Goal: Transaction & Acquisition: Purchase product/service

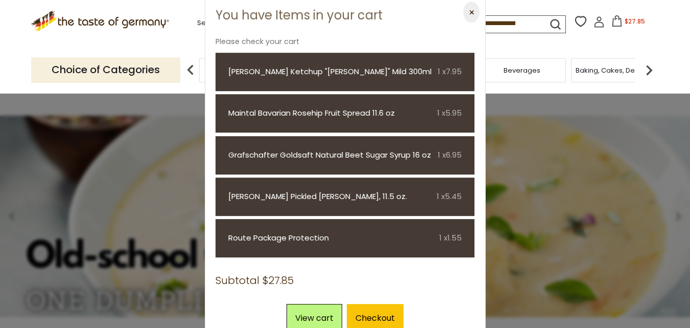
click at [468, 11] on button "⨉" at bounding box center [472, 12] width 16 height 21
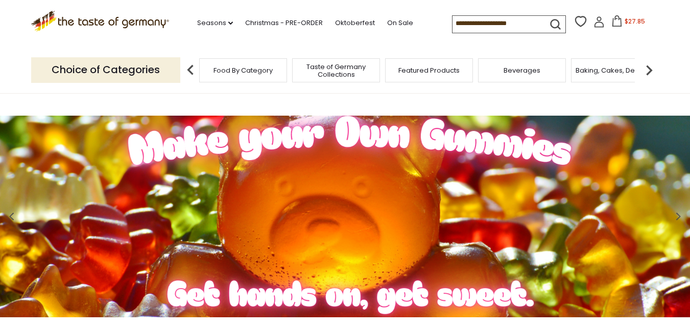
click at [632, 23] on span "$27.85" at bounding box center [635, 21] width 20 height 9
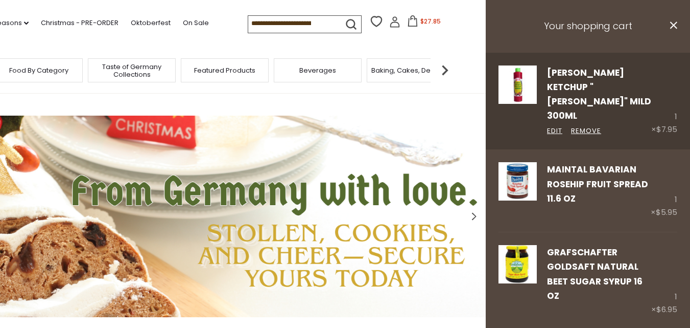
click at [524, 82] on img at bounding box center [518, 84] width 38 height 38
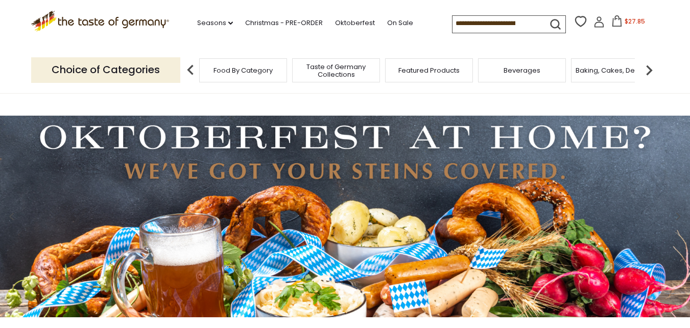
click at [629, 22] on span "$27.85" at bounding box center [635, 21] width 20 height 9
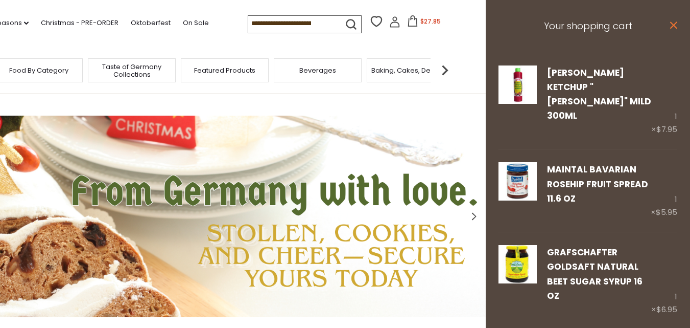
click at [671, 25] on icon at bounding box center [674, 24] width 7 height 7
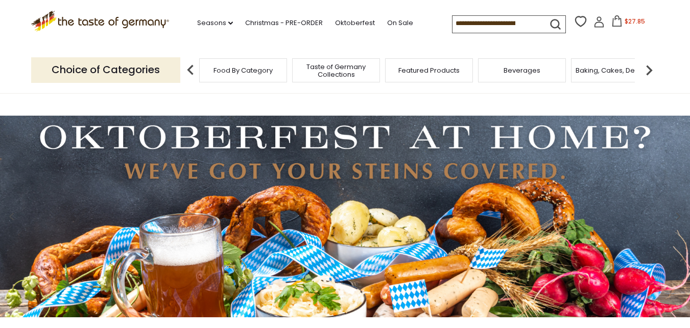
click at [651, 67] on img at bounding box center [649, 70] width 20 height 20
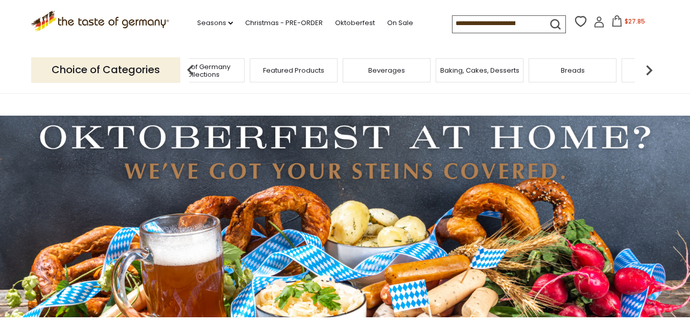
click at [651, 67] on img at bounding box center [649, 70] width 20 height 20
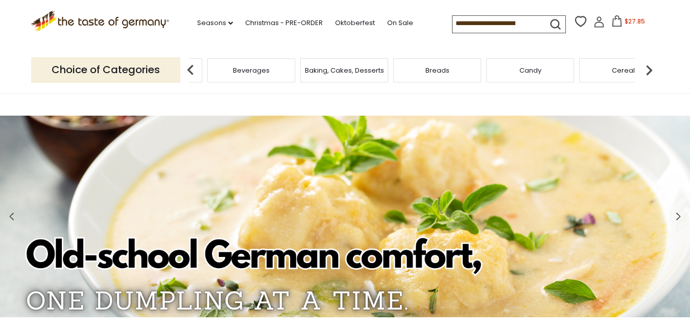
click at [441, 76] on div "Breads" at bounding box center [438, 70] width 88 height 24
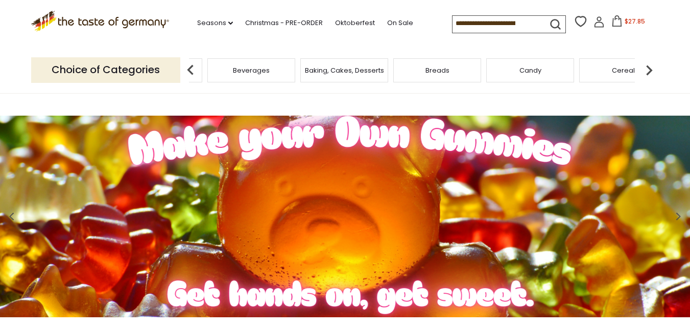
click at [436, 73] on span "Breads" at bounding box center [438, 70] width 24 height 8
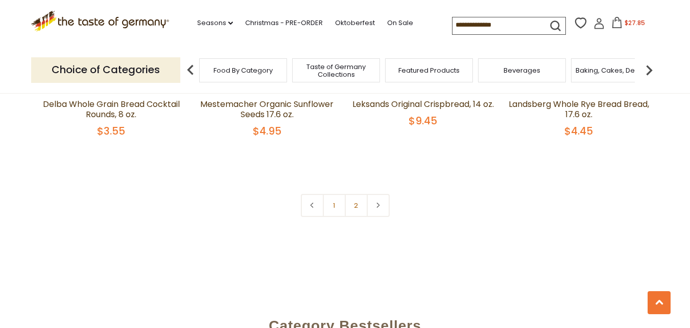
scroll to position [2444, 0]
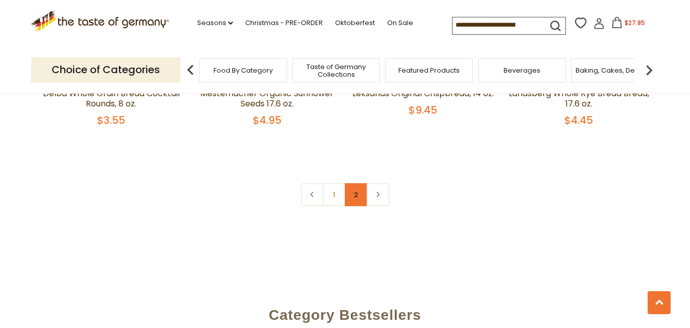
click at [356, 196] on link "2" at bounding box center [356, 194] width 23 height 23
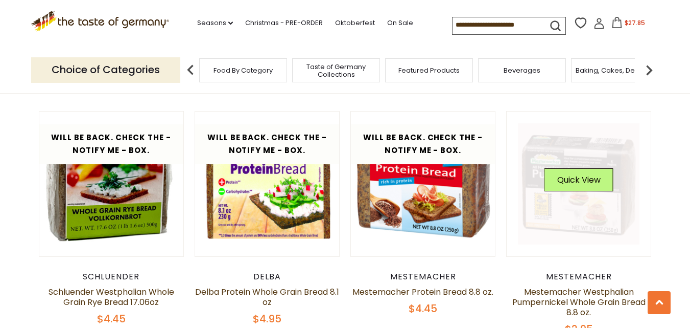
scroll to position [1005, 0]
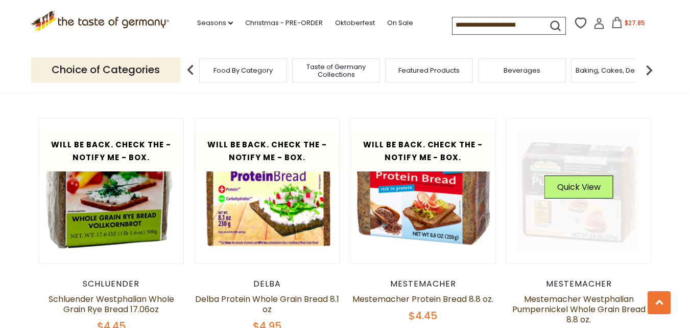
click at [559, 215] on link at bounding box center [579, 191] width 122 height 122
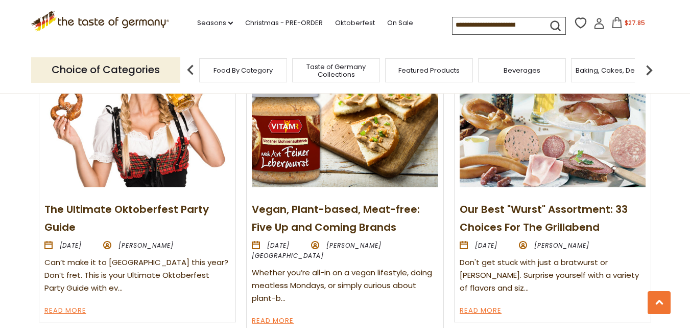
scroll to position [1194, 0]
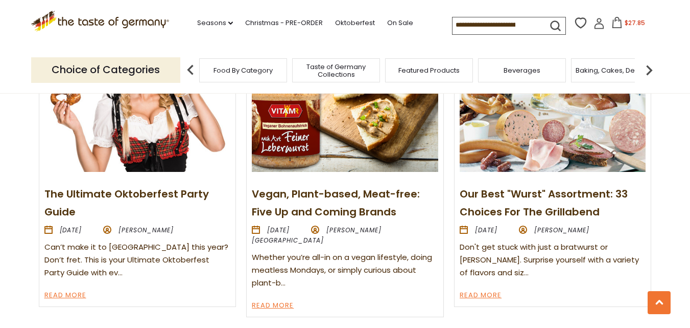
click at [565, 128] on img at bounding box center [553, 102] width 186 height 140
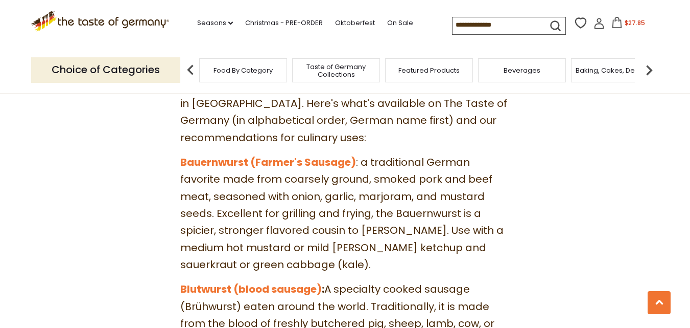
scroll to position [988, 0]
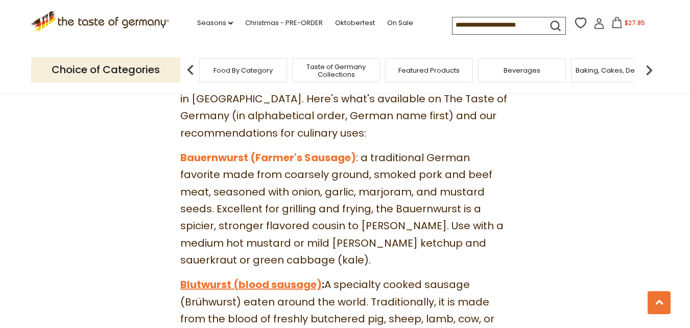
click at [283, 277] on link "Blutwurst (blood sausage)" at bounding box center [251, 284] width 142 height 14
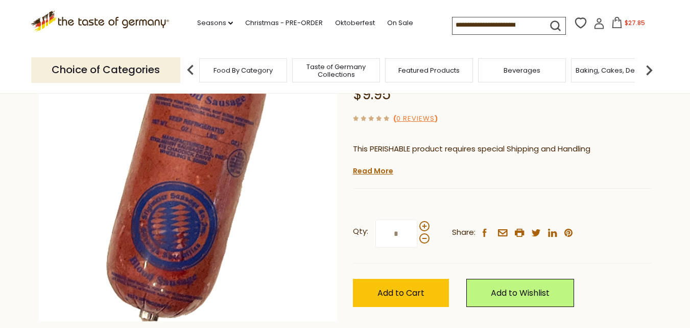
scroll to position [140, 0]
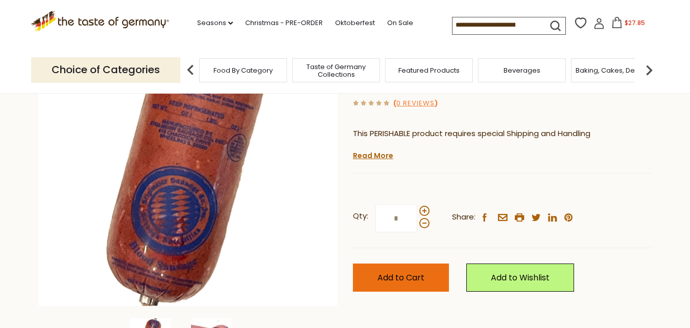
click at [413, 274] on span "Add to Cart" at bounding box center [401, 277] width 47 height 12
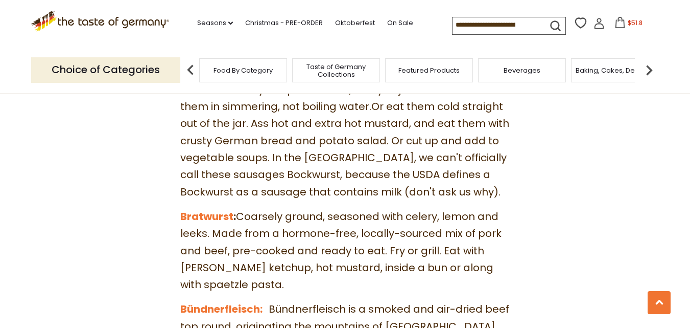
scroll to position [1377, 0]
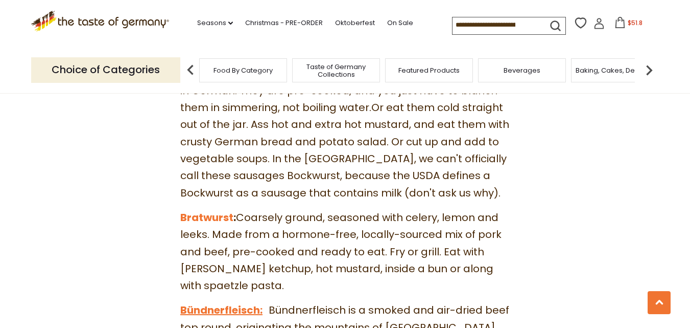
click at [231, 303] on link "Bündnerfleisch:" at bounding box center [221, 310] width 82 height 14
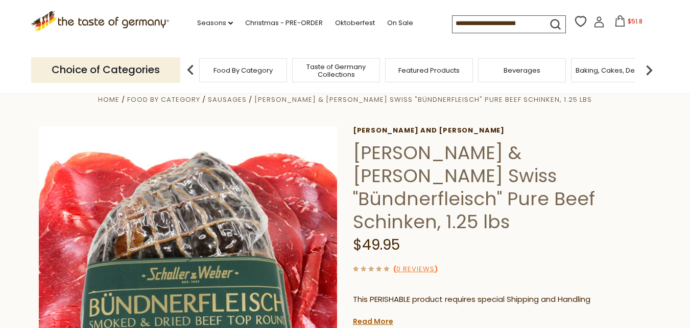
scroll to position [113, 0]
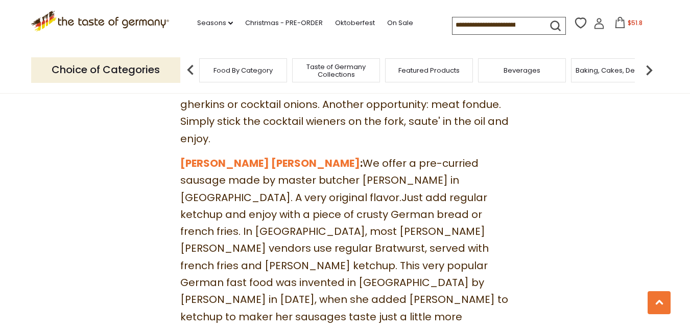
scroll to position [1785, 0]
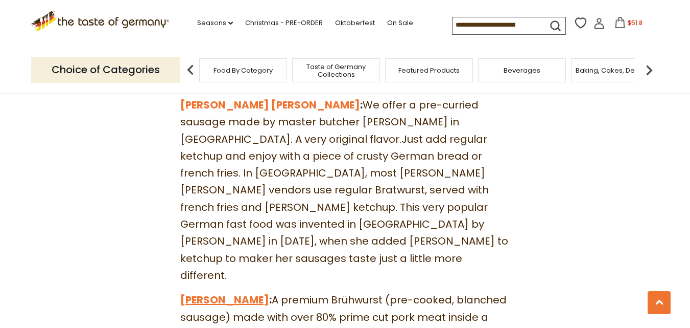
click at [215, 292] on link "[PERSON_NAME]" at bounding box center [224, 299] width 89 height 14
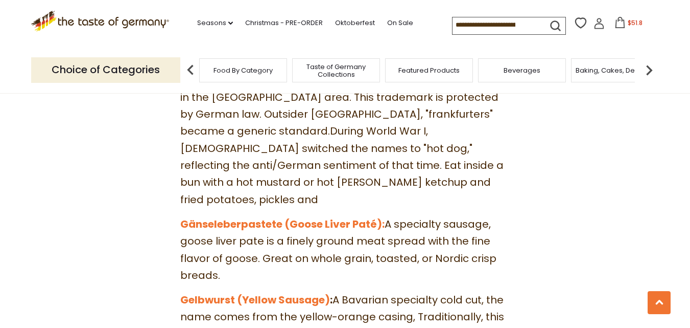
scroll to position [2260, 0]
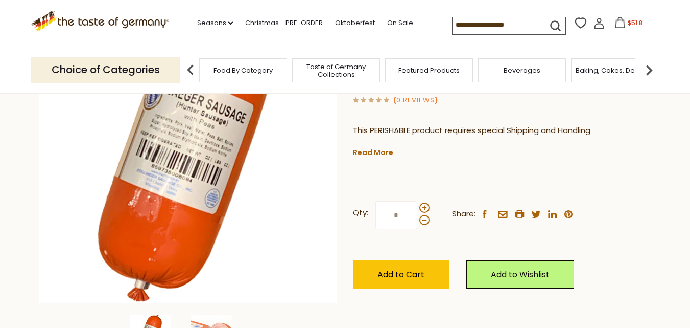
scroll to position [187, 0]
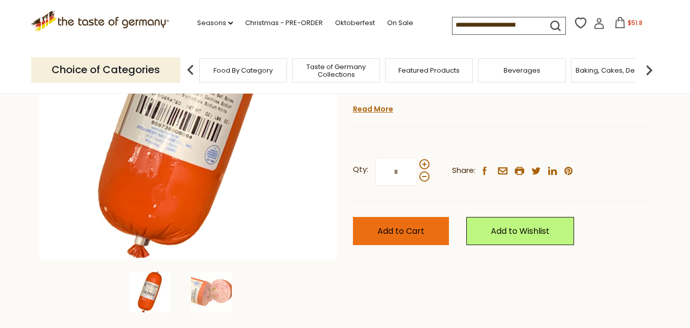
click at [407, 228] on span "Add to Cart" at bounding box center [401, 231] width 47 height 12
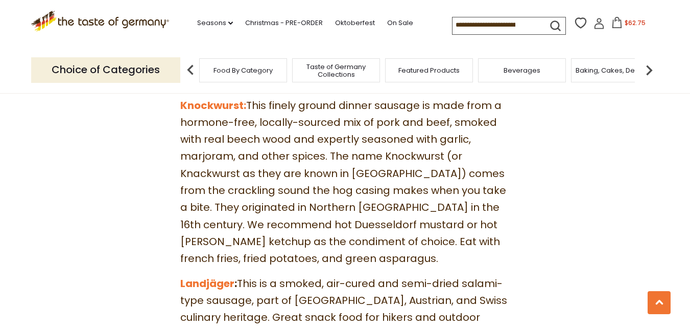
scroll to position [3024, 0]
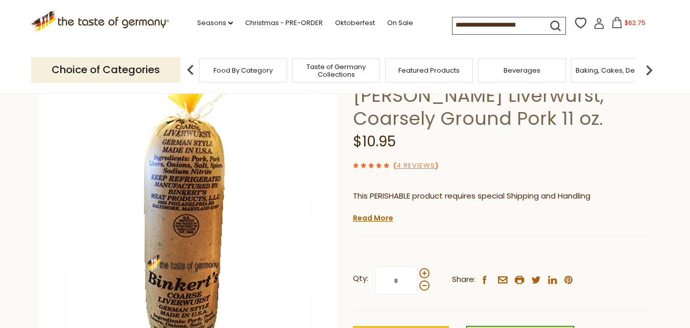
scroll to position [83, 0]
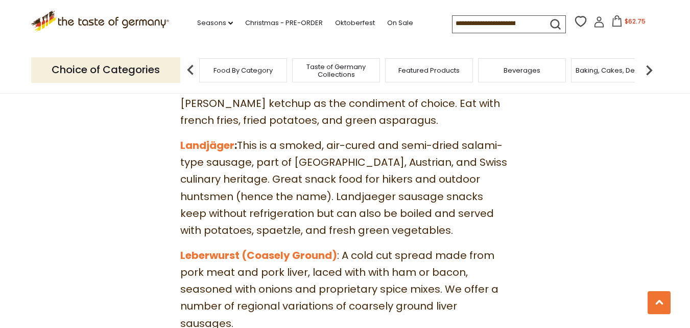
scroll to position [3117, 0]
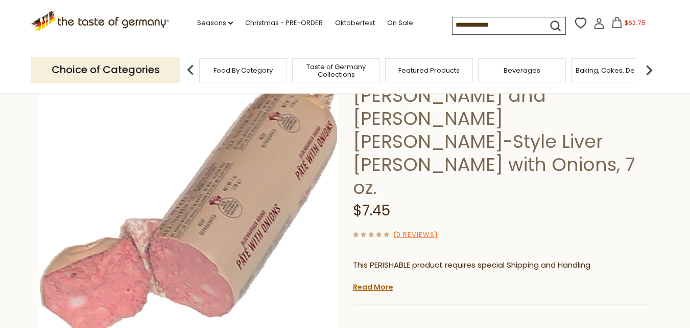
scroll to position [83, 0]
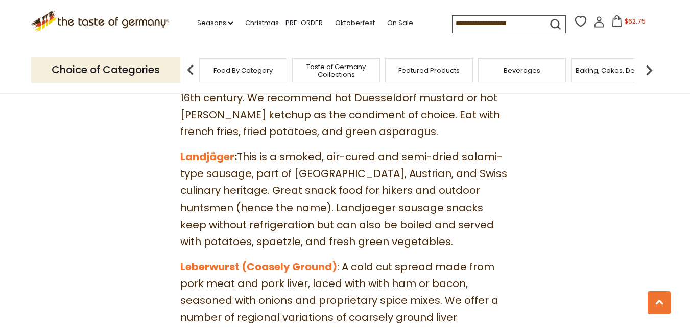
scroll to position [3117, 0]
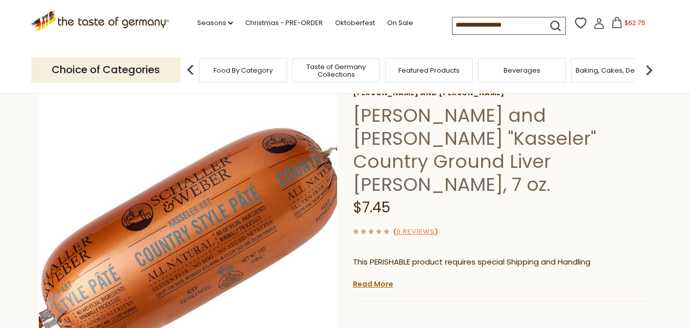
scroll to position [57, 0]
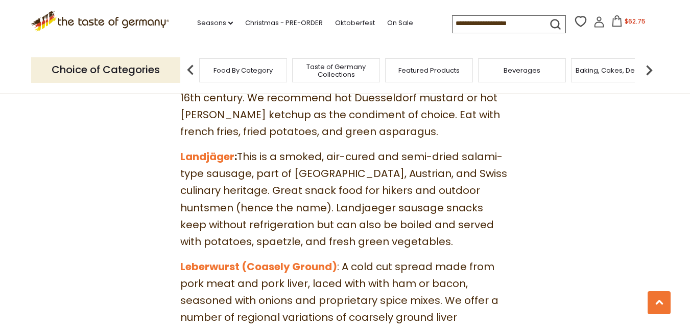
scroll to position [3117, 0]
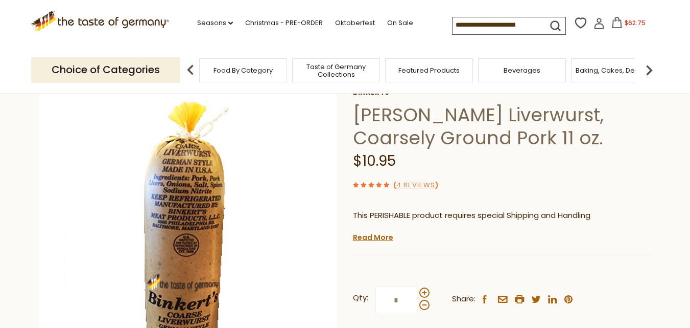
scroll to position [130, 0]
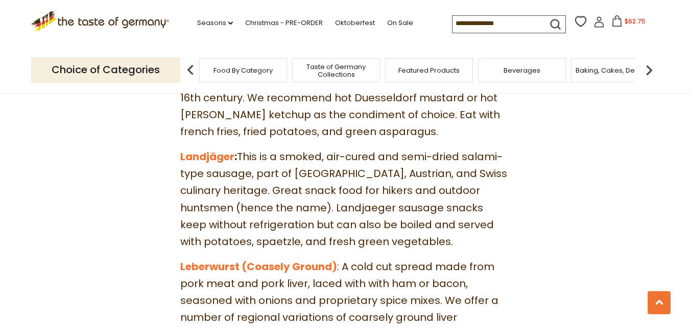
scroll to position [3117, 0]
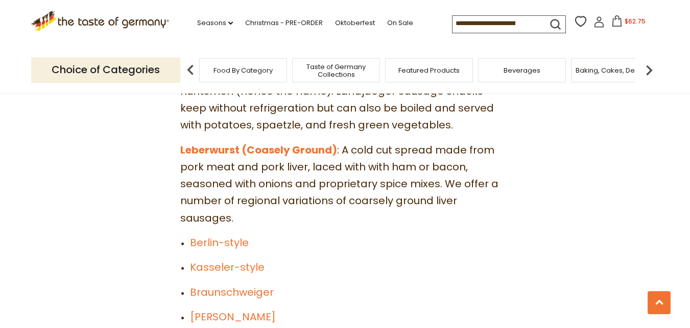
scroll to position [3238, 0]
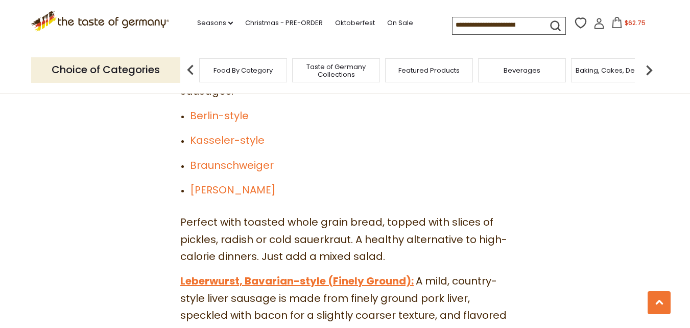
scroll to position [3350, 0]
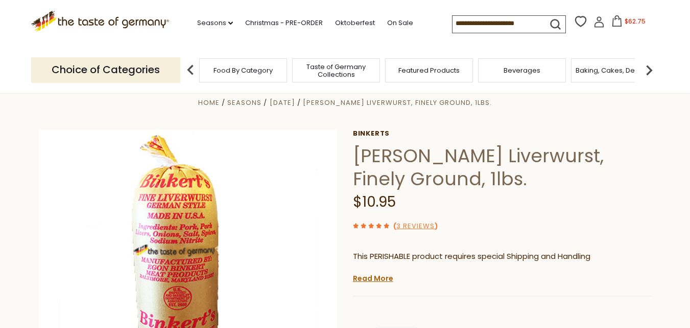
scroll to position [22, 0]
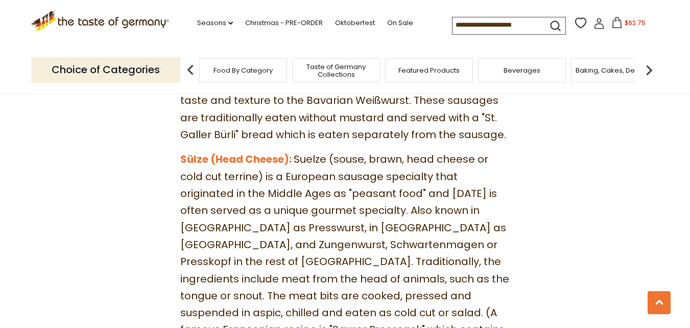
scroll to position [4009, 0]
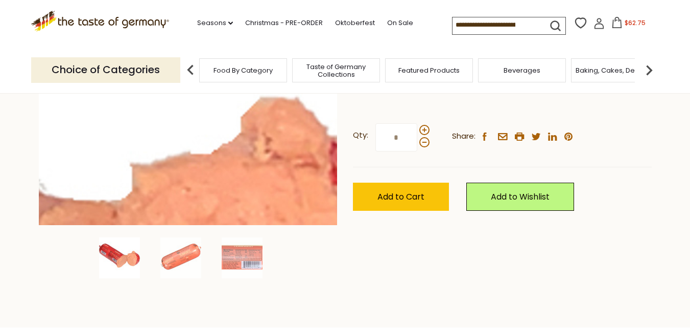
scroll to position [253, 0]
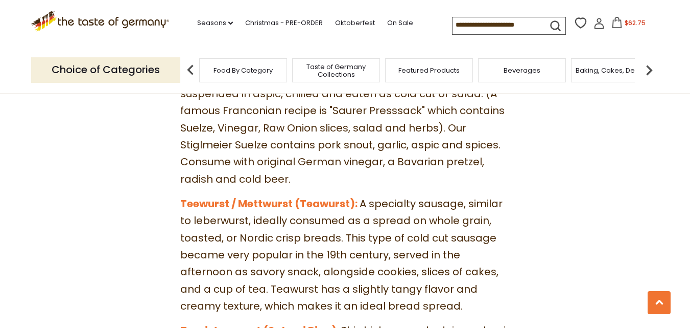
scroll to position [4223, 0]
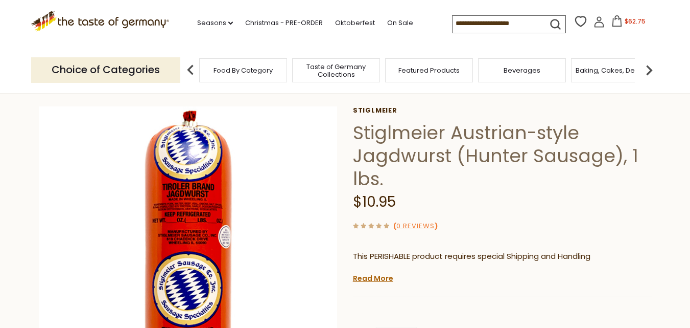
scroll to position [44, 0]
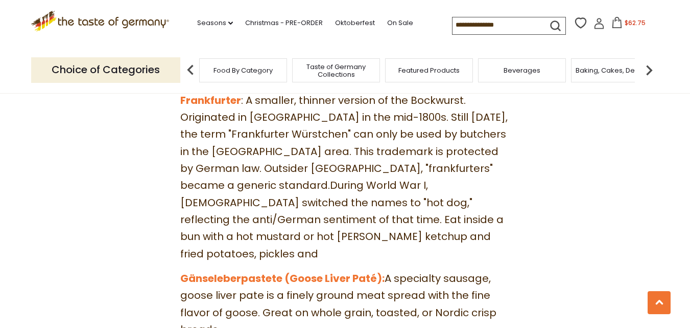
scroll to position [2185, 0]
